Goal: Information Seeking & Learning: Learn about a topic

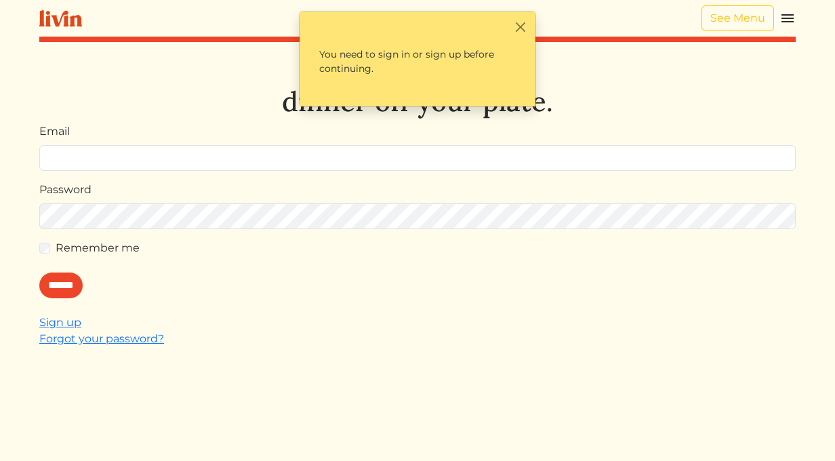
type input "**********"
click at [73, 281] on input "******" at bounding box center [60, 285] width 43 height 26
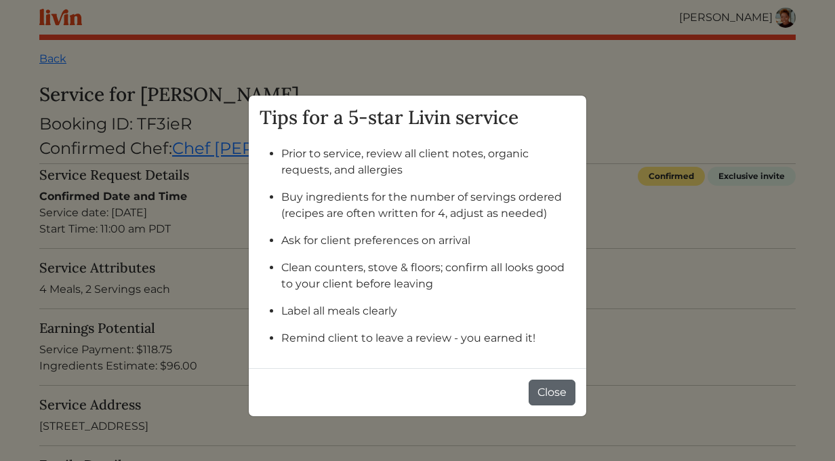
click at [539, 392] on button "Close" at bounding box center [552, 393] width 47 height 26
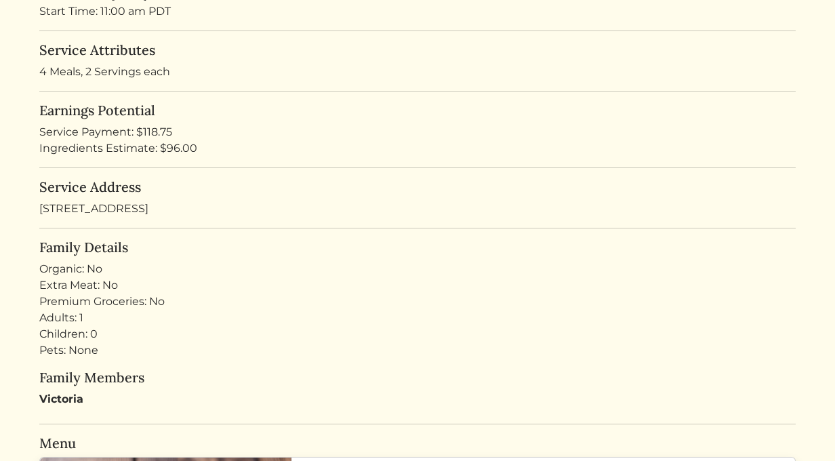
scroll to position [149, 0]
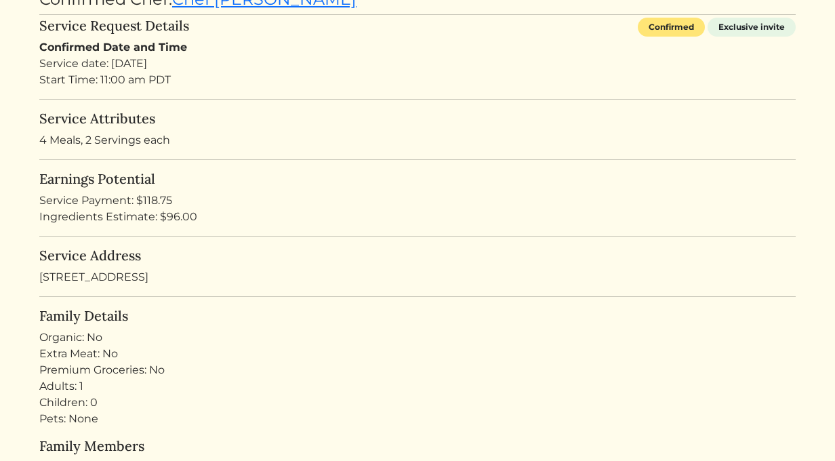
click at [172, 134] on p "4 Meals, 2 Servings each" at bounding box center [417, 140] width 756 height 16
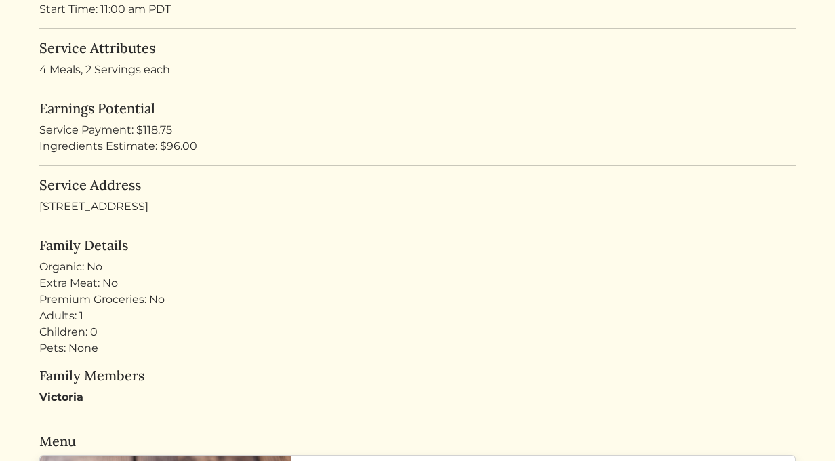
scroll to position [222, 0]
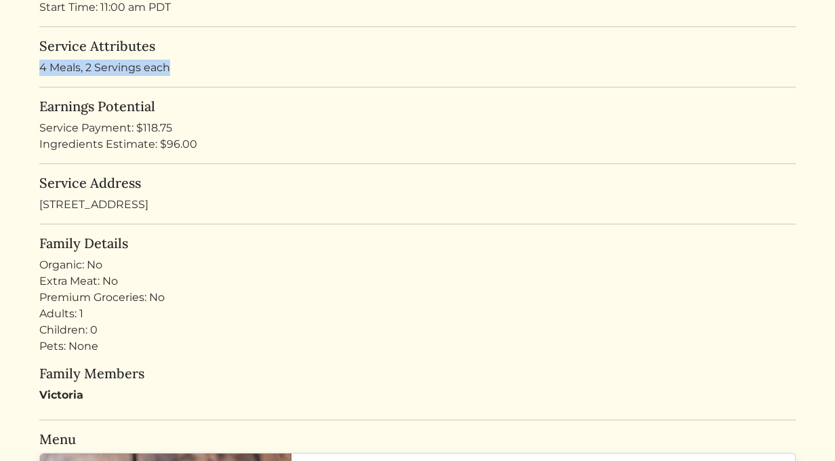
drag, startPoint x: 174, startPoint y: 68, endPoint x: 35, endPoint y: 65, distance: 138.3
copy p "4 Meals, 2 Servings each"
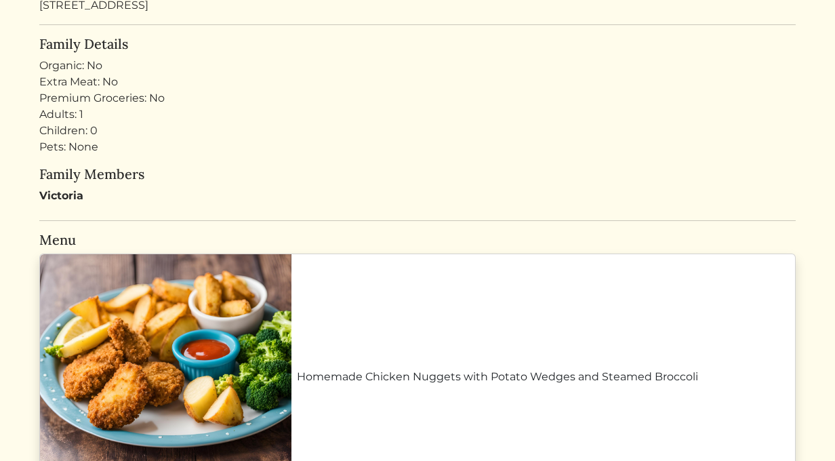
scroll to position [389, 0]
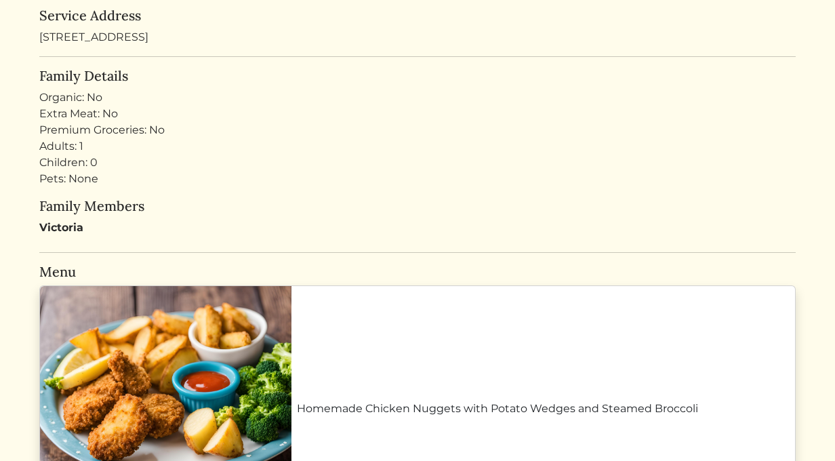
click at [297, 401] on link "Homemade Chicken Nuggets with Potato Wedges and Steamed Broccoli" at bounding box center [543, 409] width 493 height 16
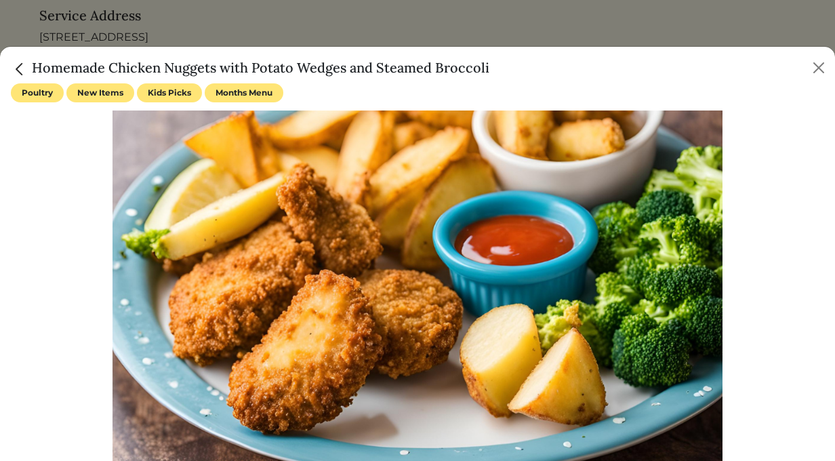
scroll to position [1, 0]
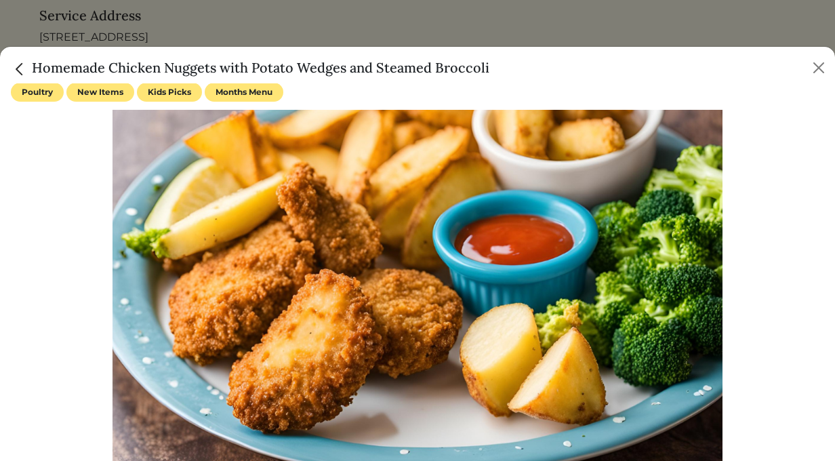
drag, startPoint x: 513, startPoint y: 70, endPoint x: 26, endPoint y: 66, distance: 487.3
click at [26, 66] on div "Homemade Chicken Nuggets with Potato Wedges and Steamed Broccoli" at bounding box center [417, 65] width 835 height 37
copy h5 "Homemade Chicken Nuggets with Potato Wedges and Steamed Broccoli"
click at [816, 68] on button "Close" at bounding box center [819, 68] width 22 height 22
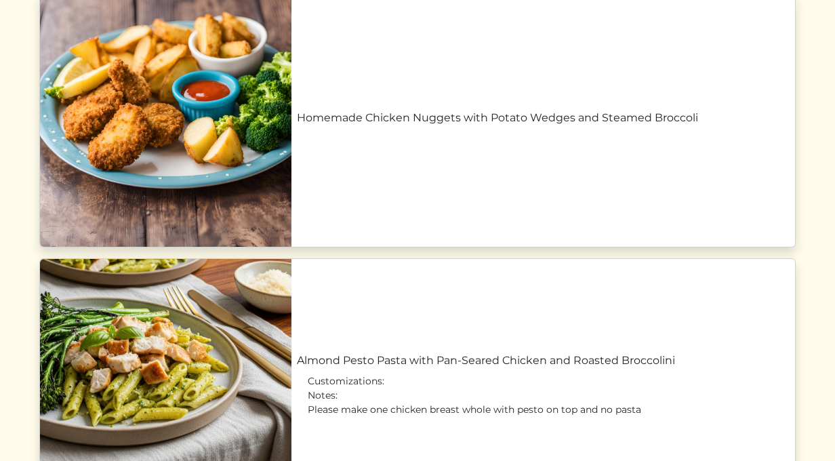
scroll to position [783, 0]
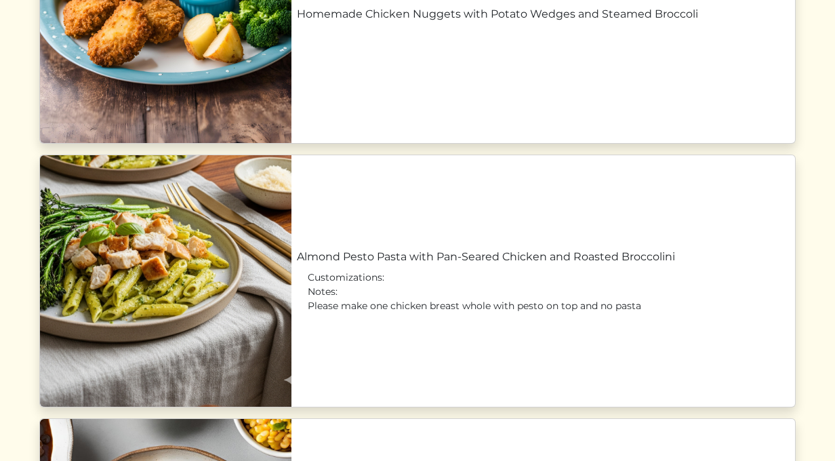
click at [366, 249] on link "Almond Pesto Pasta with Pan-Seared Chicken and Roasted Broccolini" at bounding box center [543, 257] width 493 height 16
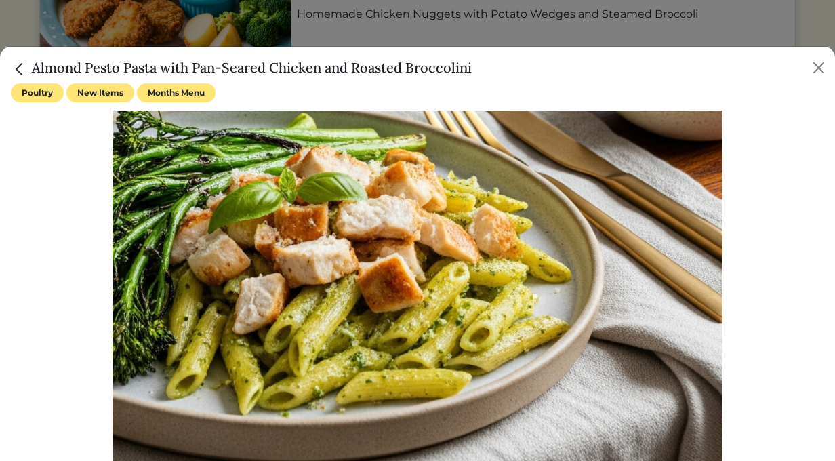
drag, startPoint x: 502, startPoint y: 77, endPoint x: 33, endPoint y: 67, distance: 469.1
click at [33, 67] on div "Almond Pesto Pasta with Pan-Seared Chicken and Roasted Broccolini" at bounding box center [417, 65] width 835 height 37
copy h5 "Almond Pesto Pasta with Pan-Seared Chicken and Roasted Broccolini"
click at [821, 63] on button "Close" at bounding box center [819, 68] width 22 height 22
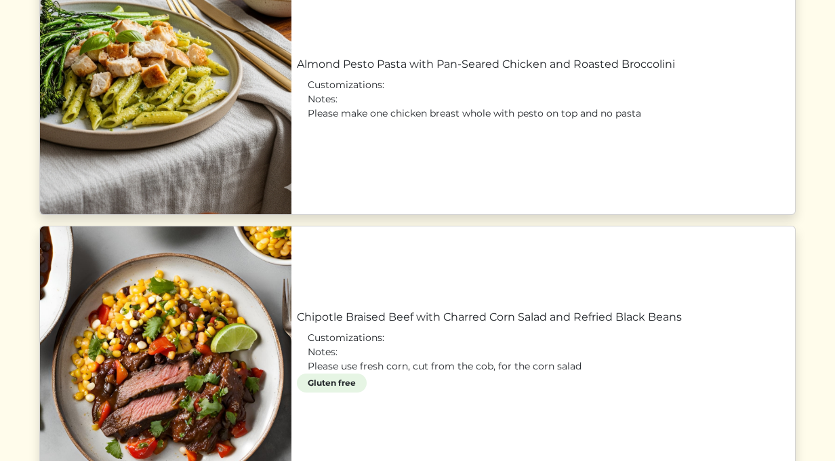
scroll to position [1050, 0]
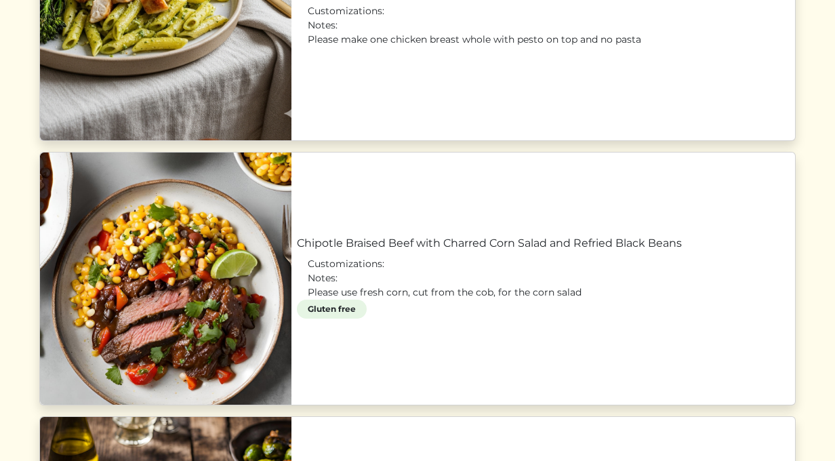
click at [550, 235] on link "Chipotle Braised Beef with Charred Corn Salad and Refried Black Beans" at bounding box center [543, 243] width 493 height 16
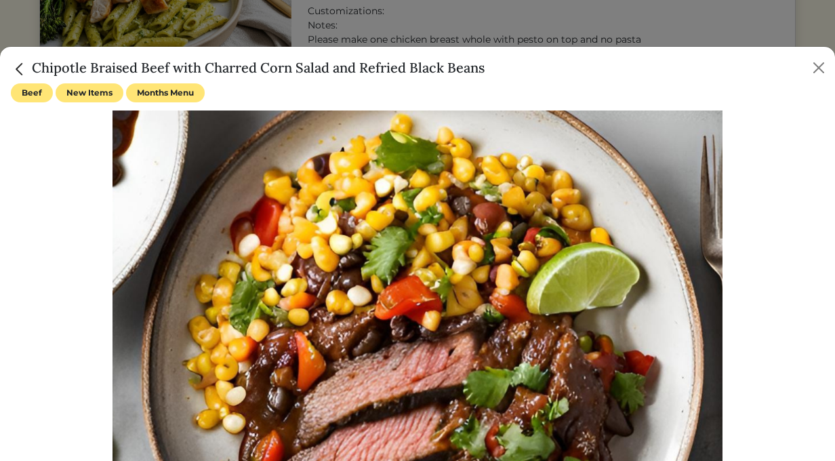
drag, startPoint x: 472, startPoint y: 68, endPoint x: 33, endPoint y: 61, distance: 438.6
click at [33, 61] on div "Chipotle Braised Beef with Charred Corn Salad and Refried Black Beans" at bounding box center [417, 65] width 835 height 37
copy h5 "Chipotle Braised Beef with Charred Corn Salad and Refried Black Beans"
click at [823, 64] on button "Close" at bounding box center [819, 68] width 22 height 22
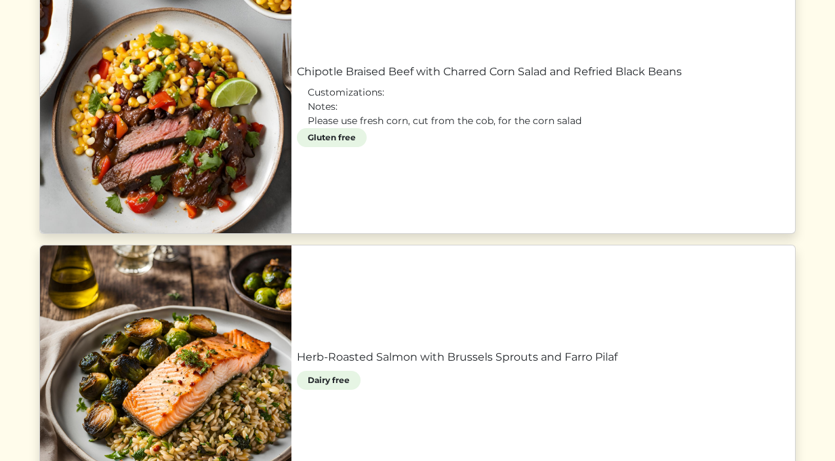
scroll to position [1250, 0]
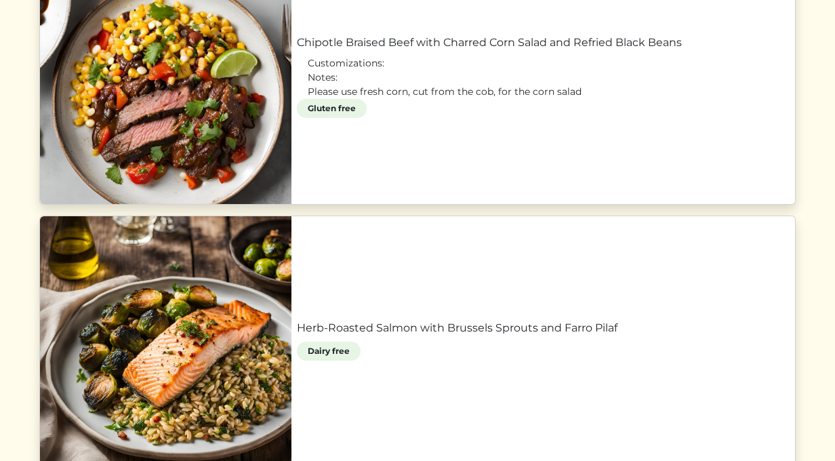
click at [360, 320] on link "Herb-Roasted Salmon with Brussels Sprouts and Farro Pilaf" at bounding box center [543, 328] width 493 height 16
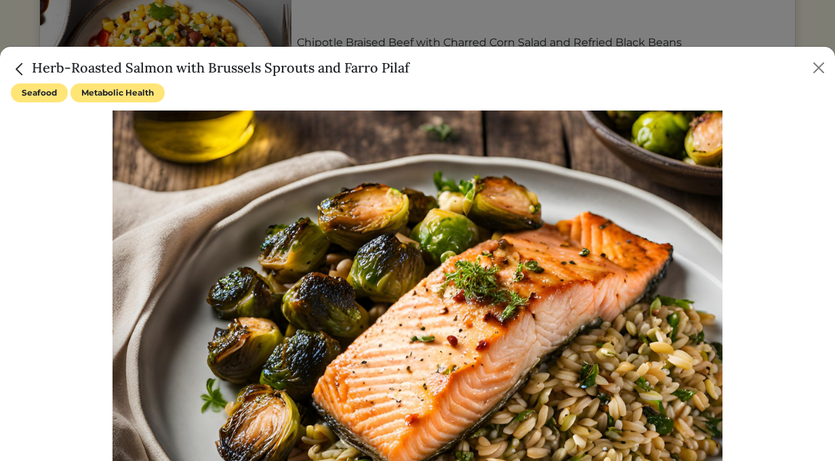
drag, startPoint x: 415, startPoint y: 62, endPoint x: 26, endPoint y: 61, distance: 388.4
click at [26, 61] on div "Herb-Roasted Salmon with Brussels Sprouts and Farro Pilaf" at bounding box center [417, 65] width 835 height 37
copy h5 "Herb-Roasted Salmon with Brussels Sprouts and Farro Pilaf"
click at [821, 60] on button "Close" at bounding box center [819, 68] width 22 height 22
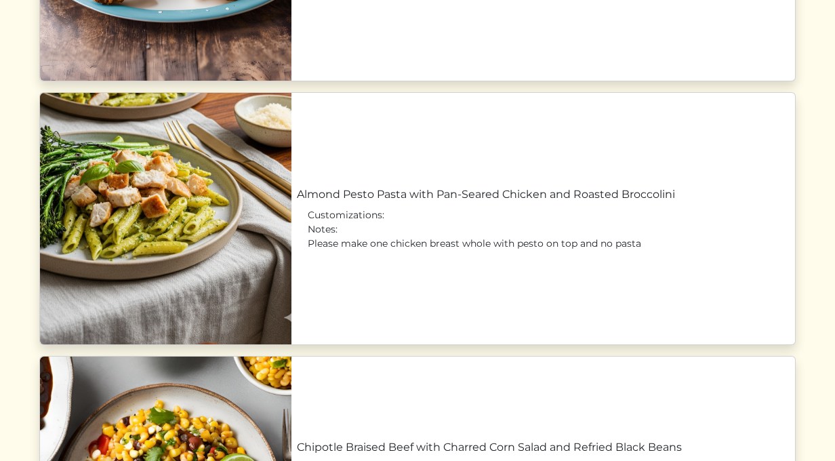
scroll to position [840, 0]
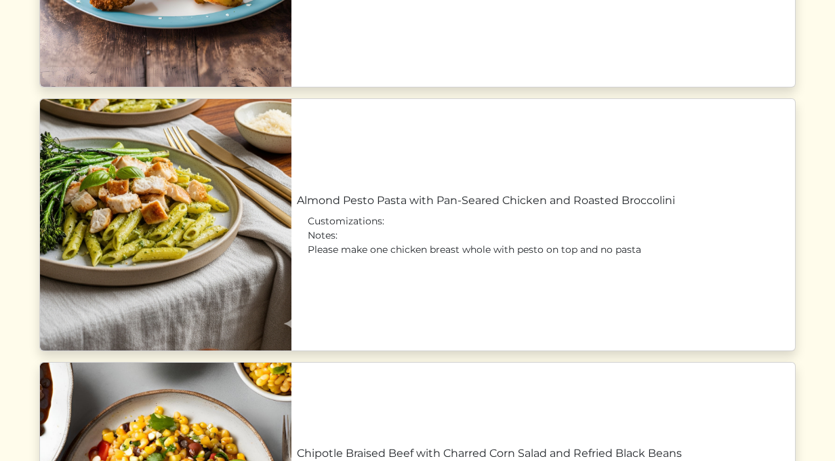
click at [352, 192] on link "Almond Pesto Pasta with Pan-Seared Chicken and Roasted Broccolini" at bounding box center [543, 200] width 493 height 16
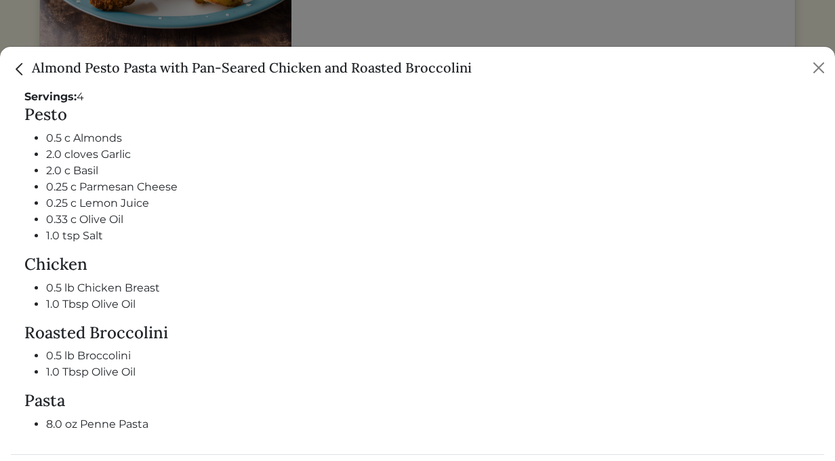
scroll to position [525, 0]
click at [20, 64] on img "Close" at bounding box center [20, 69] width 18 height 18
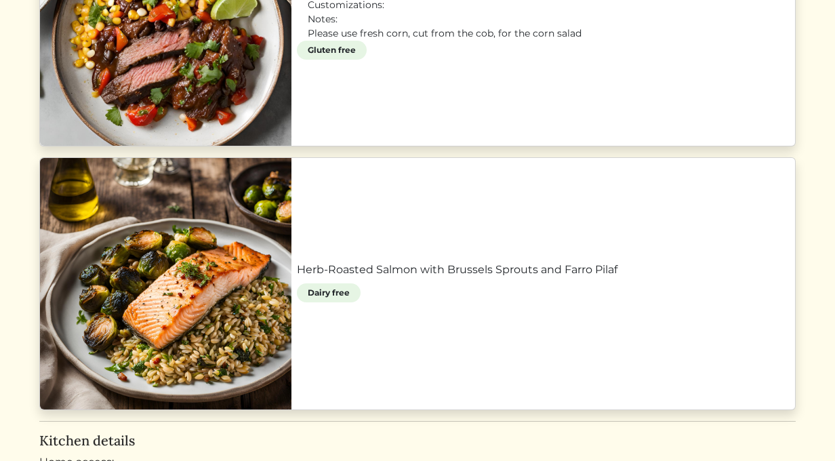
scroll to position [1313, 0]
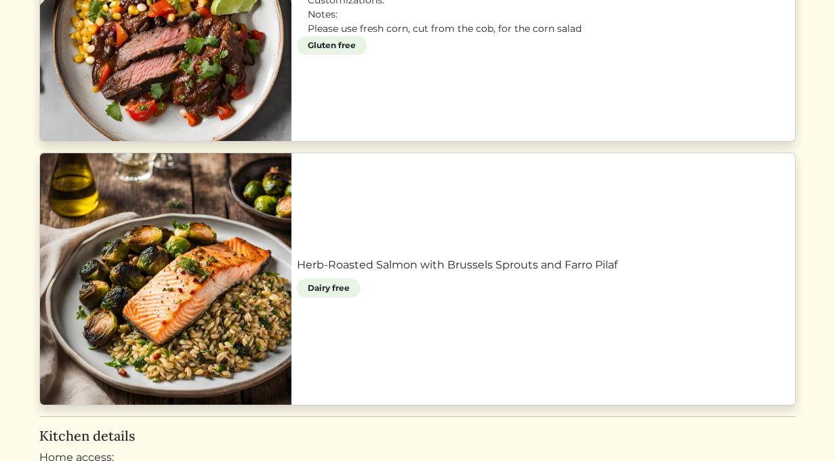
click at [423, 257] on link "Herb-Roasted Salmon with Brussels Sprouts and Farro Pilaf" at bounding box center [543, 265] width 493 height 16
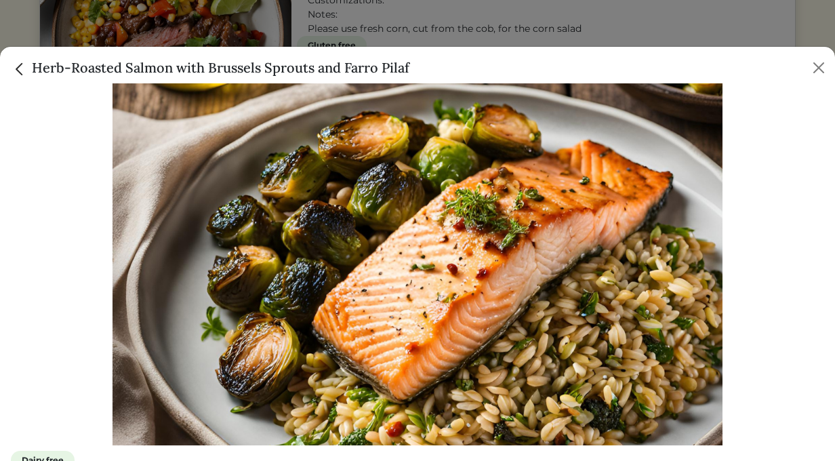
scroll to position [70, 0]
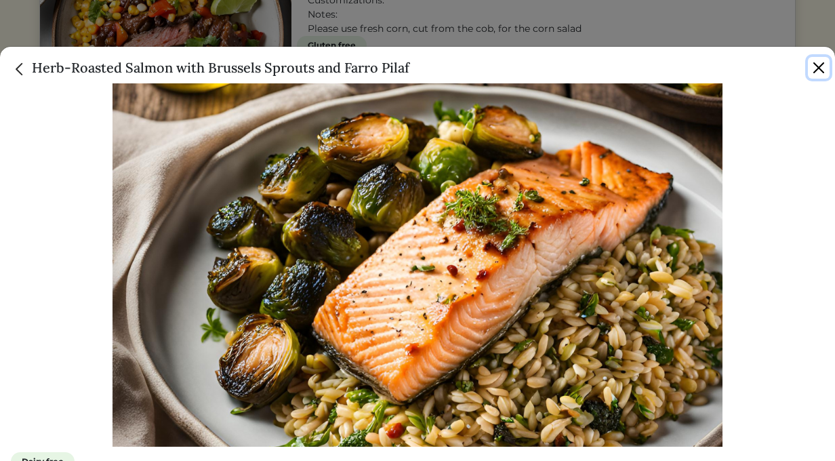
click at [819, 64] on button "Close" at bounding box center [819, 68] width 22 height 22
